Goal: Information Seeking & Learning: Compare options

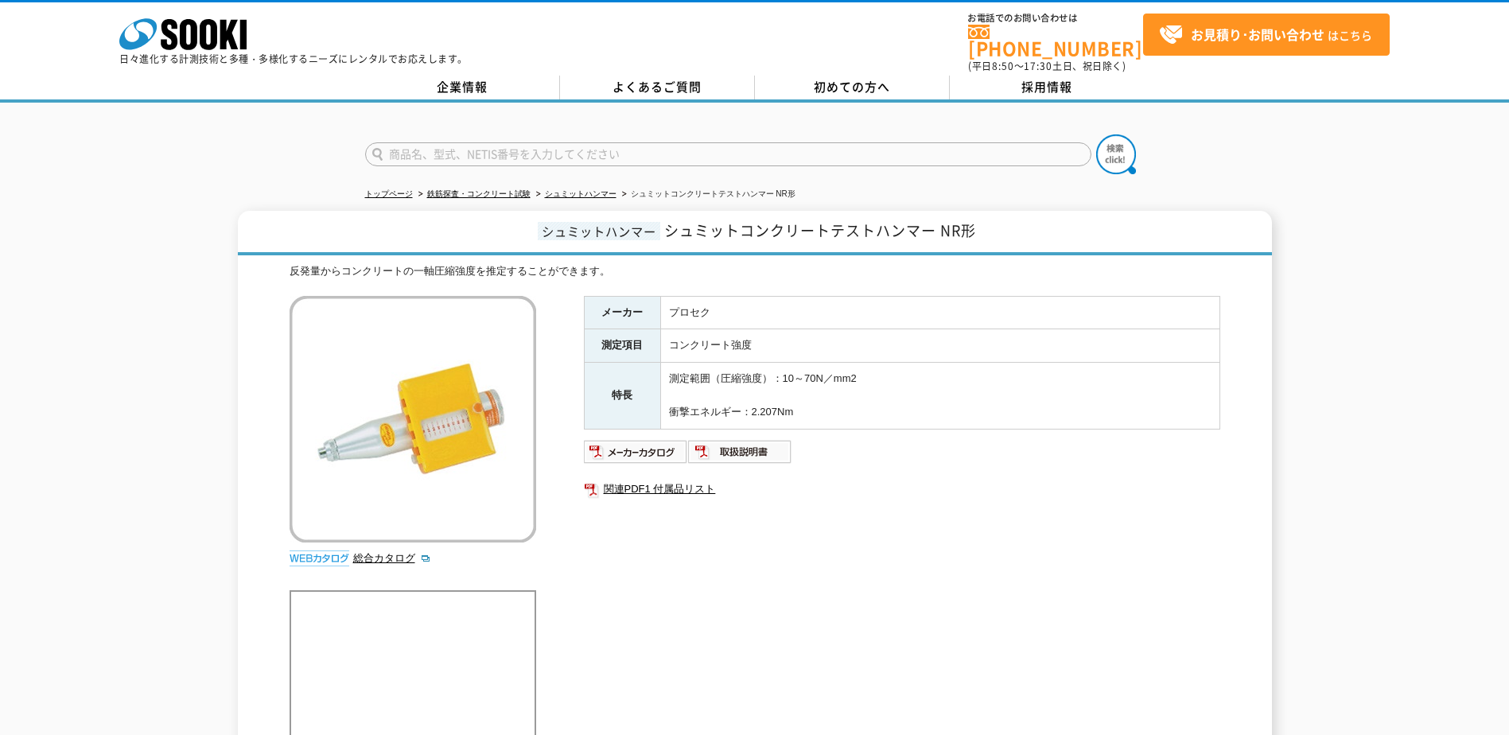
scroll to position [80, 0]
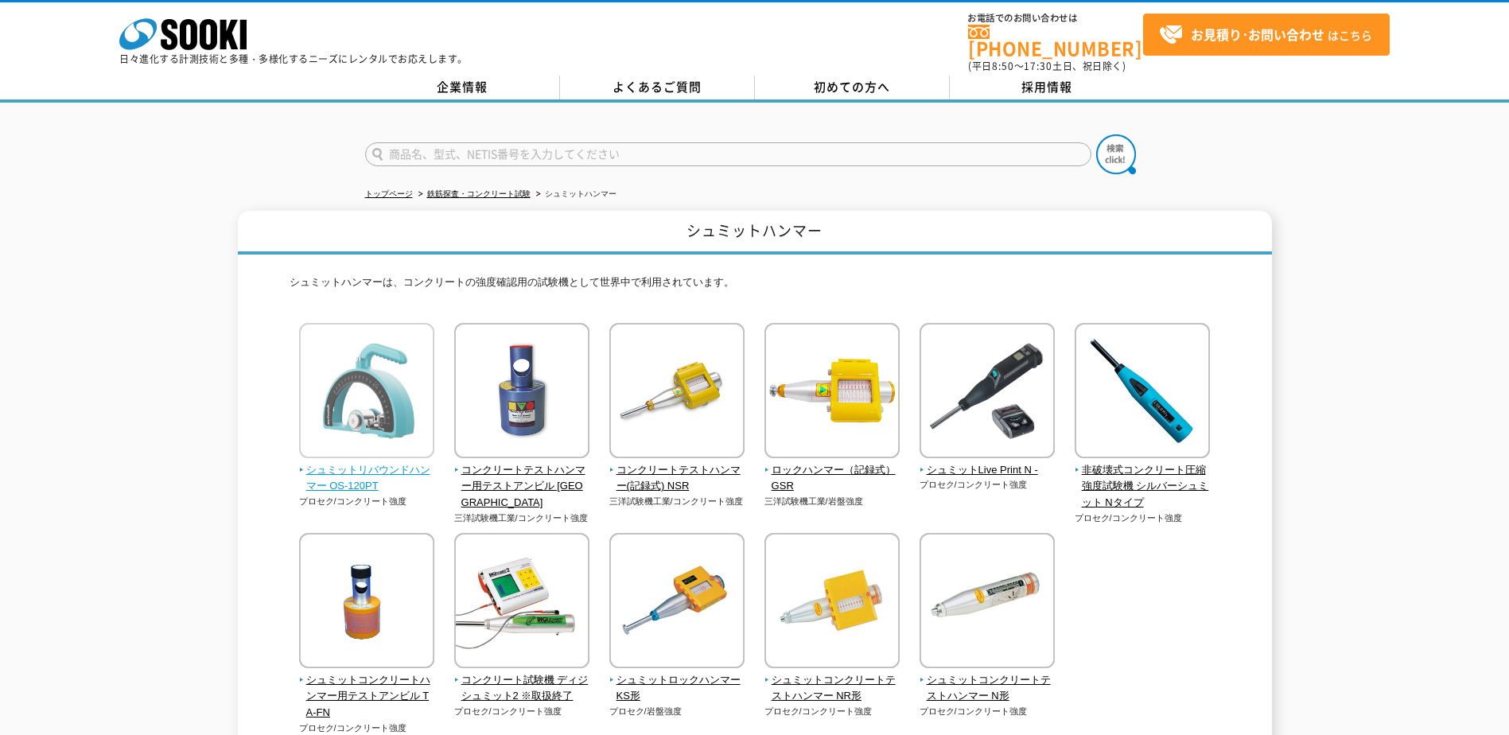
click at [380, 403] on img at bounding box center [366, 392] width 135 height 139
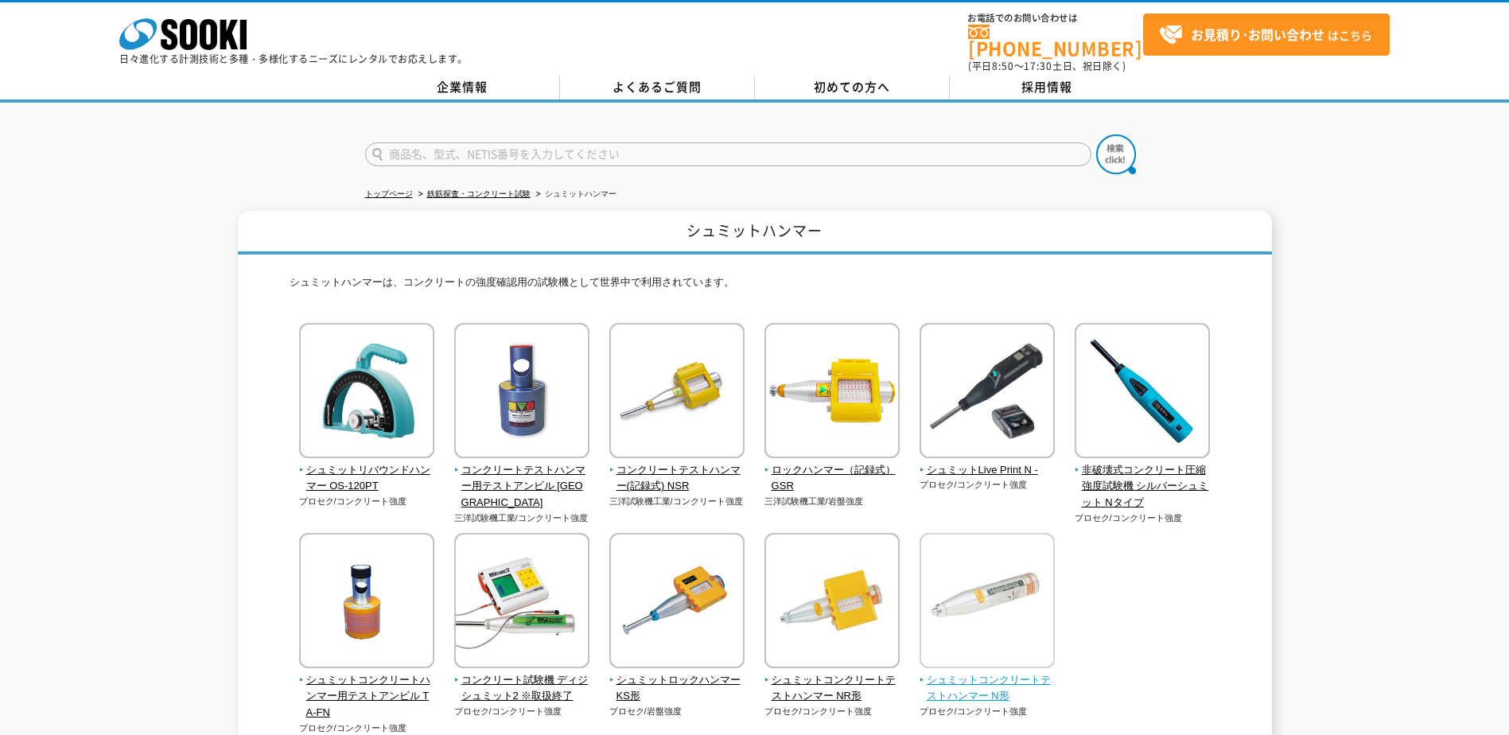
click at [999, 603] on img at bounding box center [987, 602] width 135 height 139
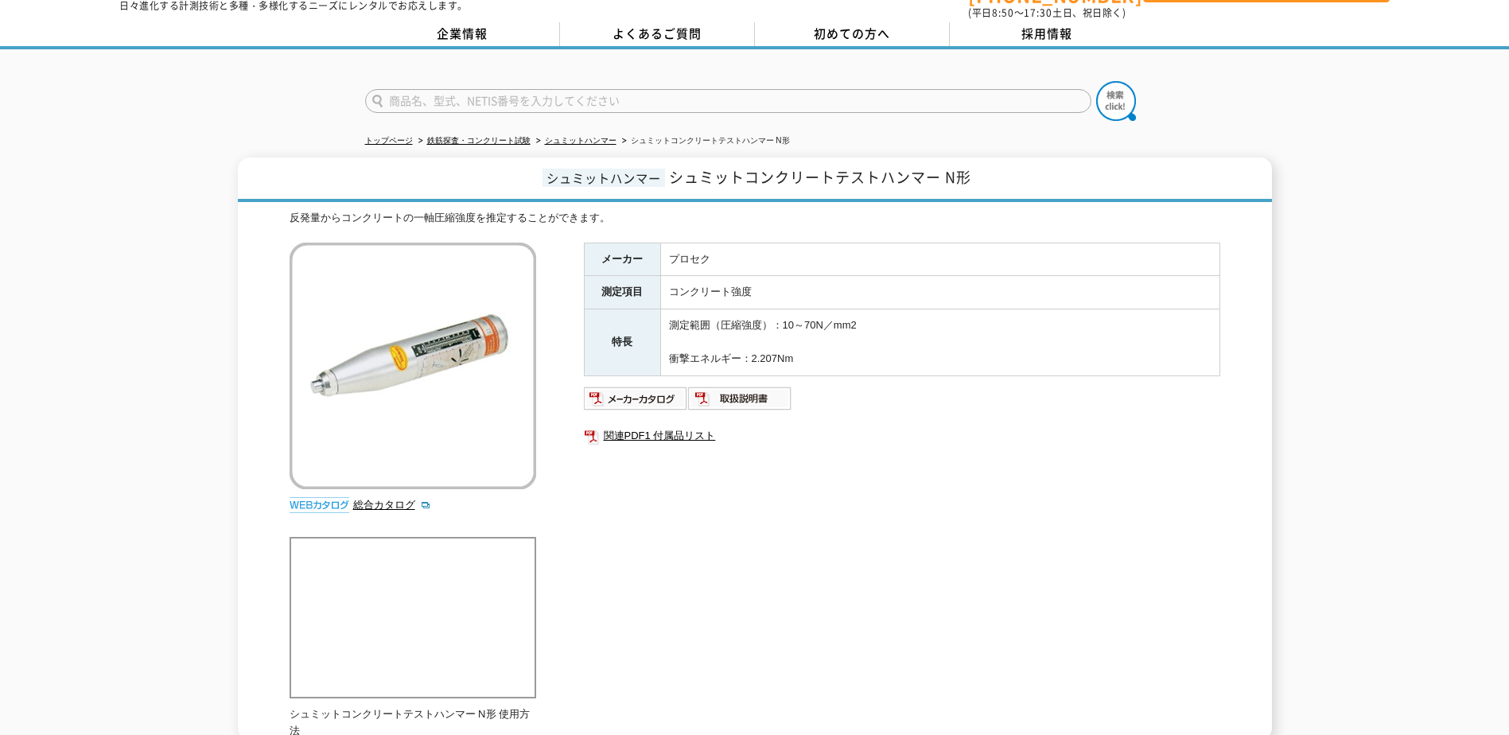
scroll to position [80, 0]
